Goal: Browse casually: Explore the website without a specific task or goal

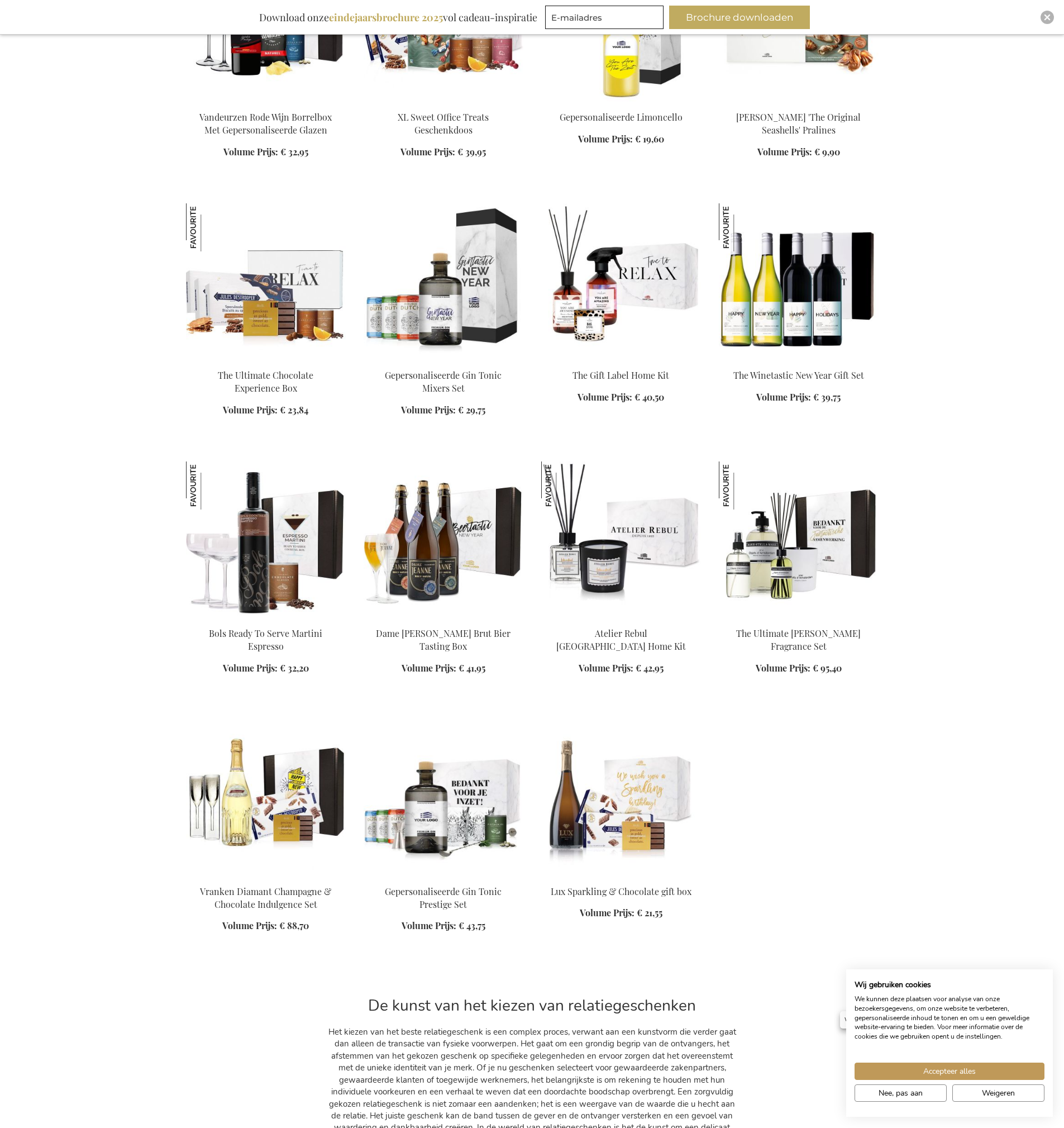
scroll to position [9093, 0]
